Goal: Information Seeking & Learning: Learn about a topic

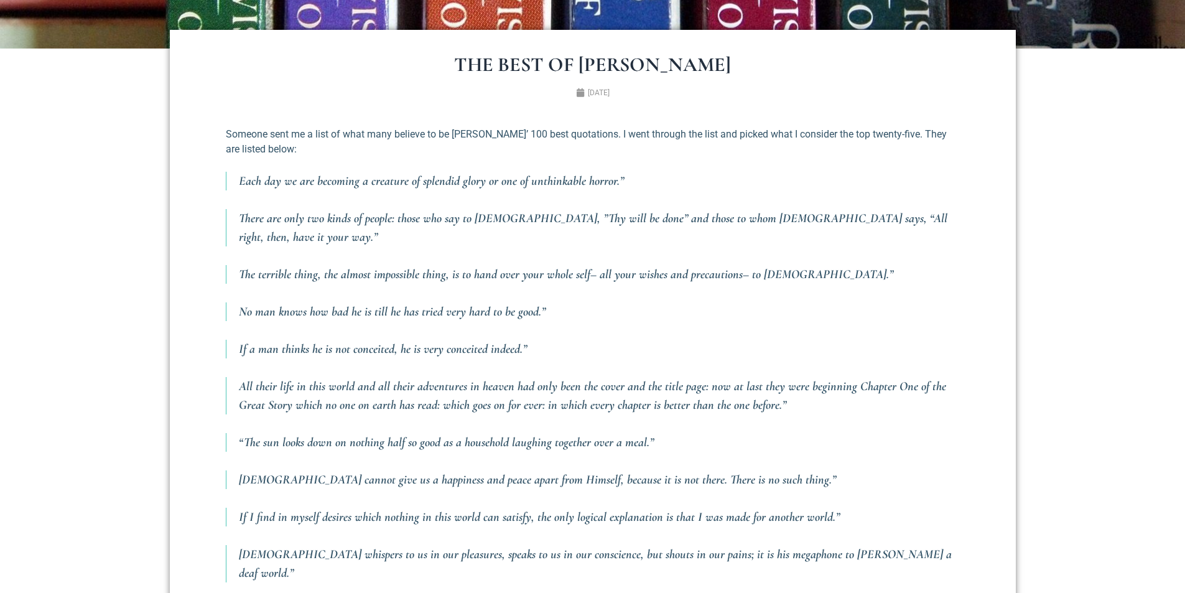
scroll to position [498, 0]
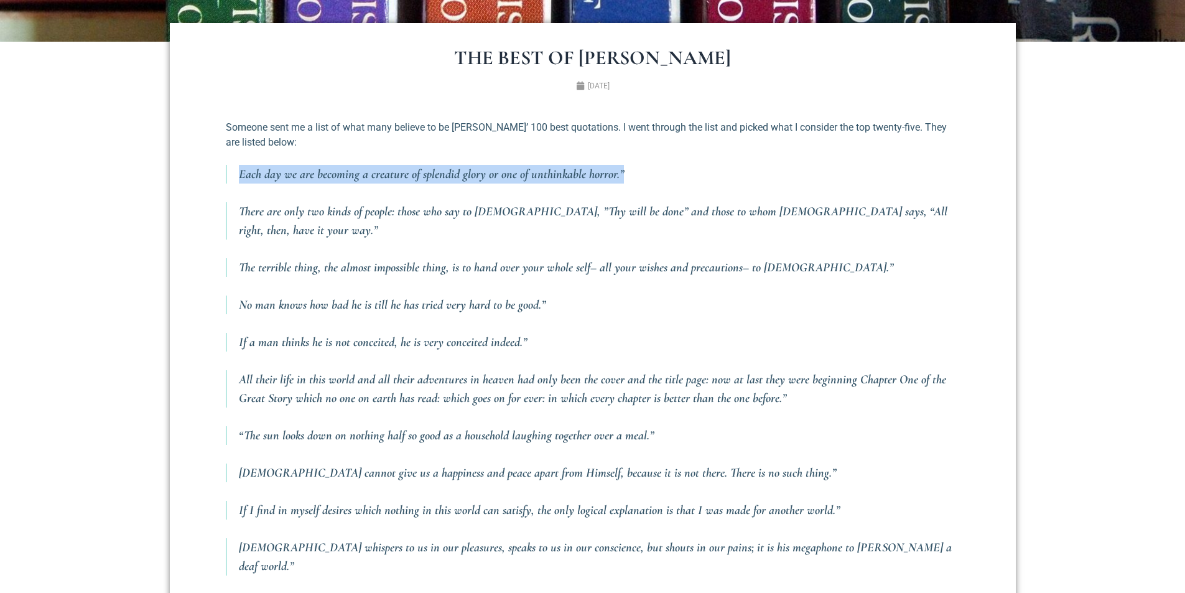
drag, startPoint x: 241, startPoint y: 174, endPoint x: 632, endPoint y: 173, distance: 390.8
click at [632, 173] on p "Each day we are becoming a creature of splendid glory or one of unthinkable hor…" at bounding box center [599, 174] width 721 height 19
click at [240, 370] on p "All their life in this world and all their adventures in heaven had only been t…" at bounding box center [599, 388] width 721 height 37
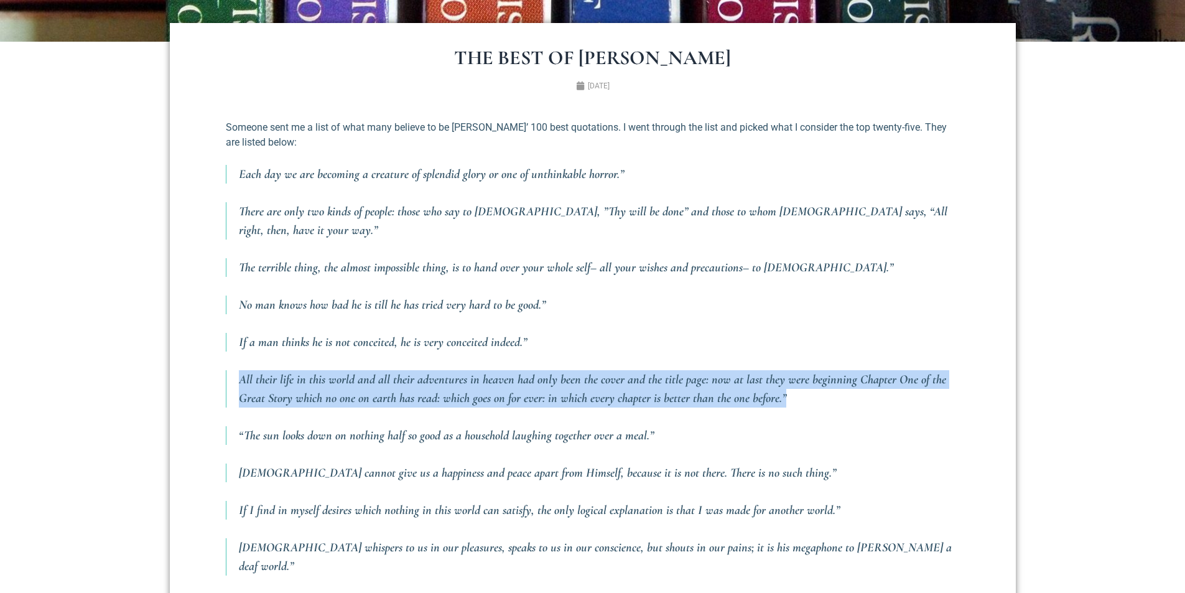
drag, startPoint x: 240, startPoint y: 362, endPoint x: 803, endPoint y: 386, distance: 563.7
click at [803, 386] on p "All their life in this world and all their adventures in heaven had only been t…" at bounding box center [599, 388] width 721 height 37
copy p "All their life in this world and all their adventures in heaven had only been t…"
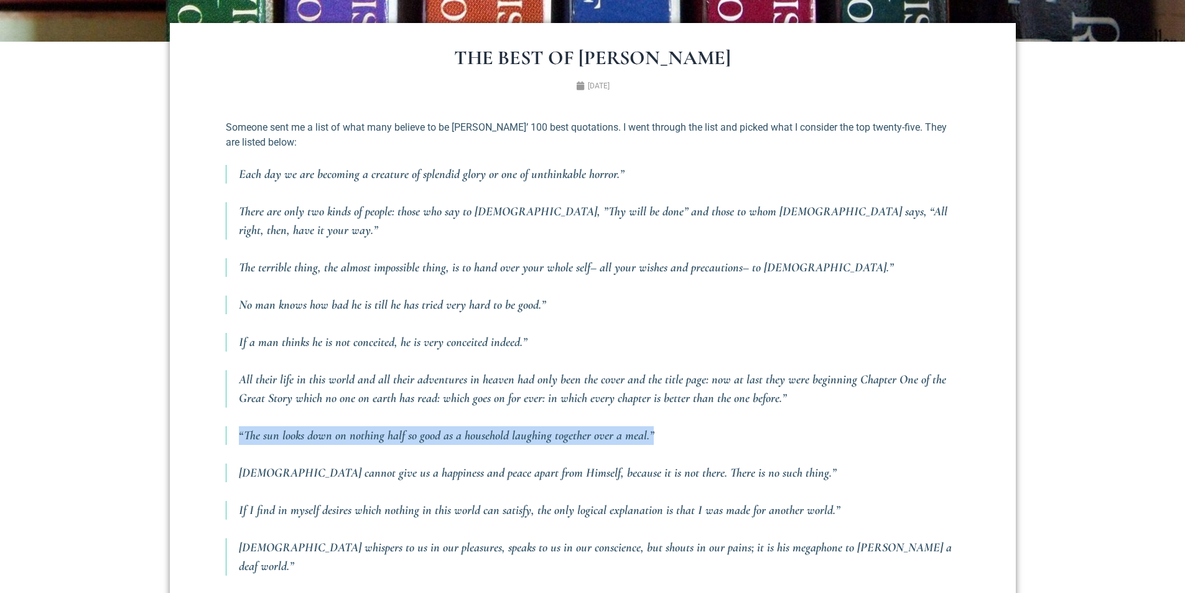
drag, startPoint x: 239, startPoint y: 416, endPoint x: 705, endPoint y: 421, distance: 466.1
click at [705, 426] on p "“The sun looks down on nothing half so good as a household laughing together ov…" at bounding box center [599, 435] width 721 height 19
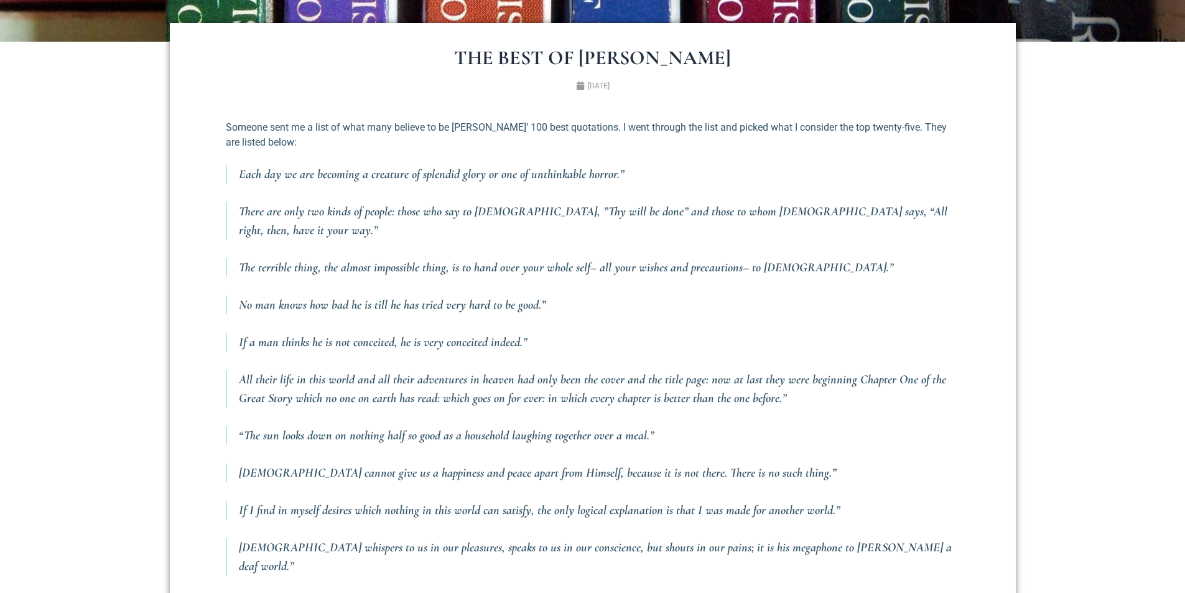
click at [367, 296] on p "No man knows how bad he is till he has tried very hard to be good.”" at bounding box center [599, 305] width 721 height 19
